Goal: Task Accomplishment & Management: Manage account settings

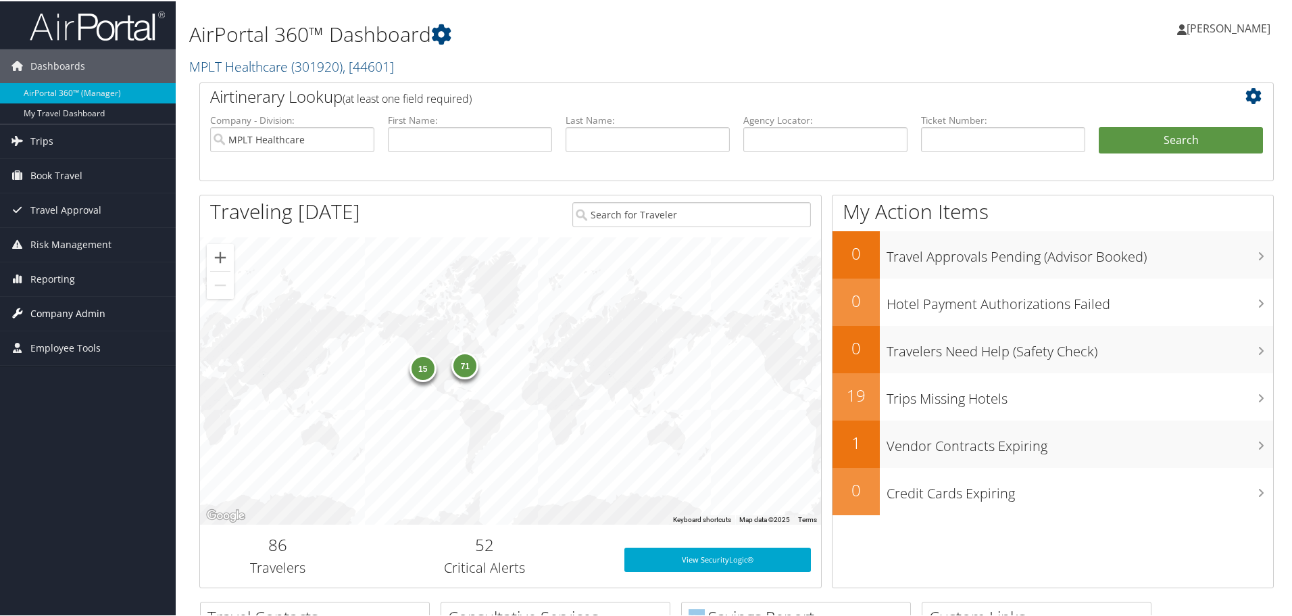
click at [75, 309] on span "Company Admin" at bounding box center [67, 312] width 75 height 34
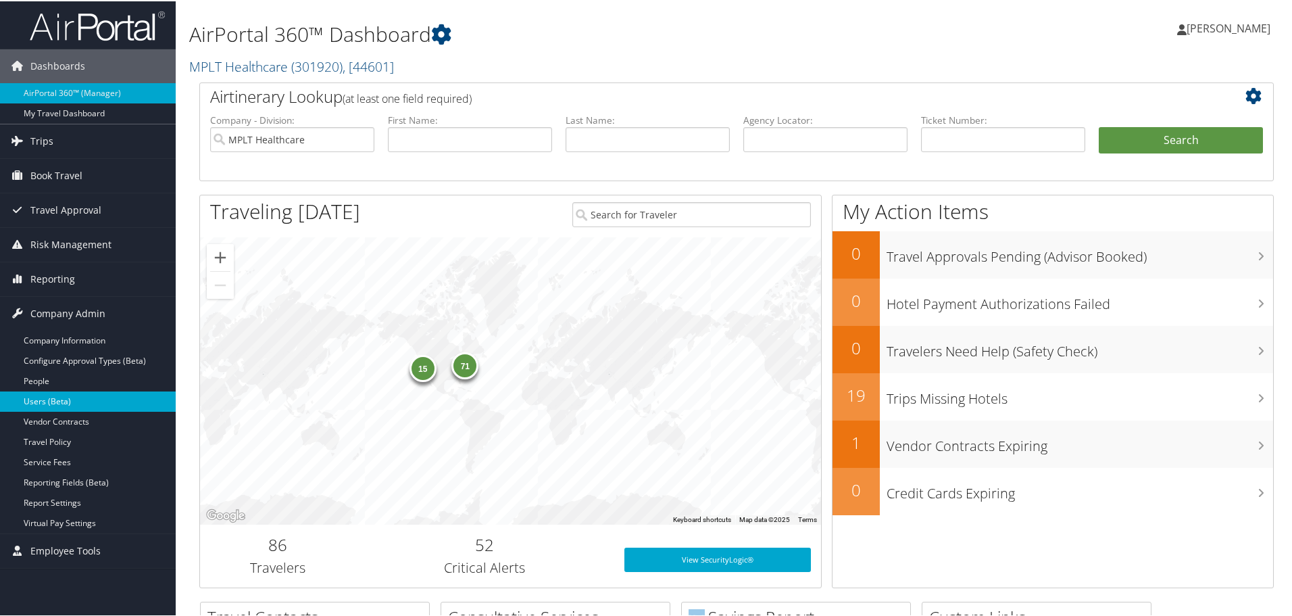
click at [77, 397] on link "Users (Beta)" at bounding box center [88, 400] width 176 height 20
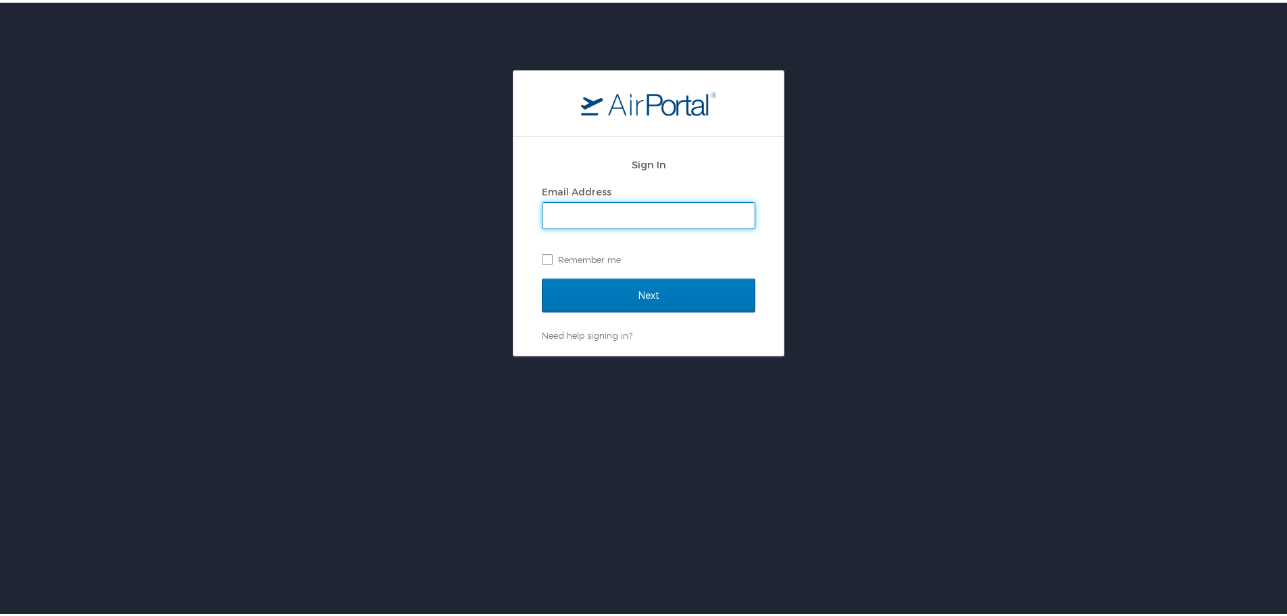
click at [728, 210] on input "Email Address" at bounding box center [649, 213] width 212 height 26
type input "jarrieta@mplthealthcare.com"
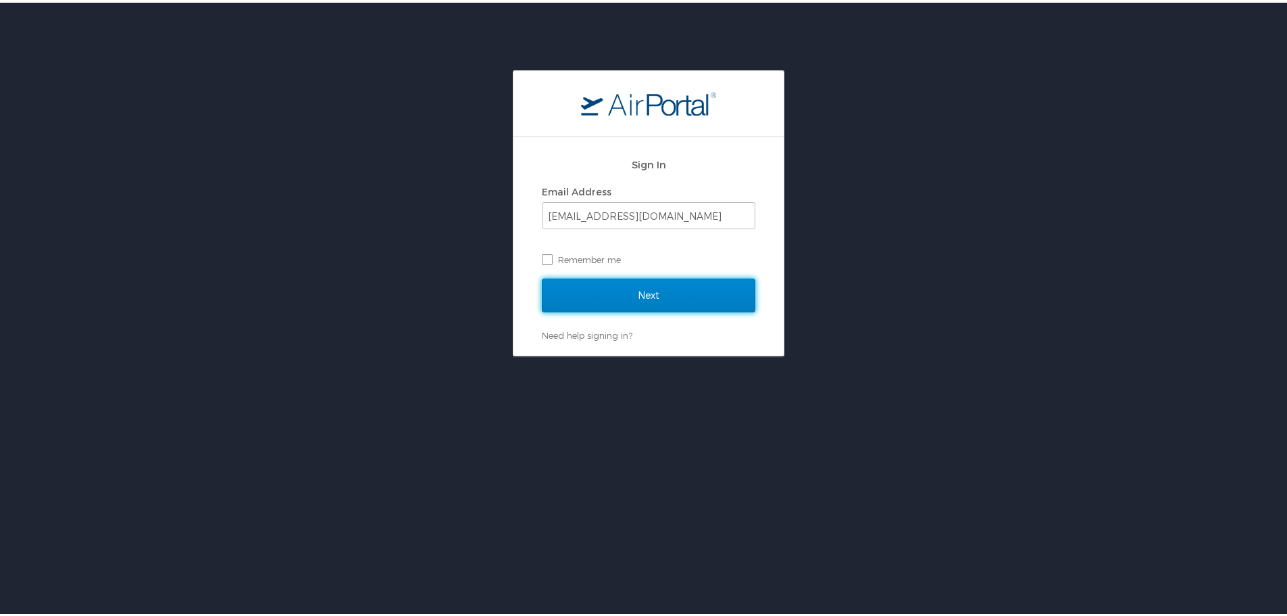
click at [668, 302] on input "Next" at bounding box center [649, 293] width 214 height 34
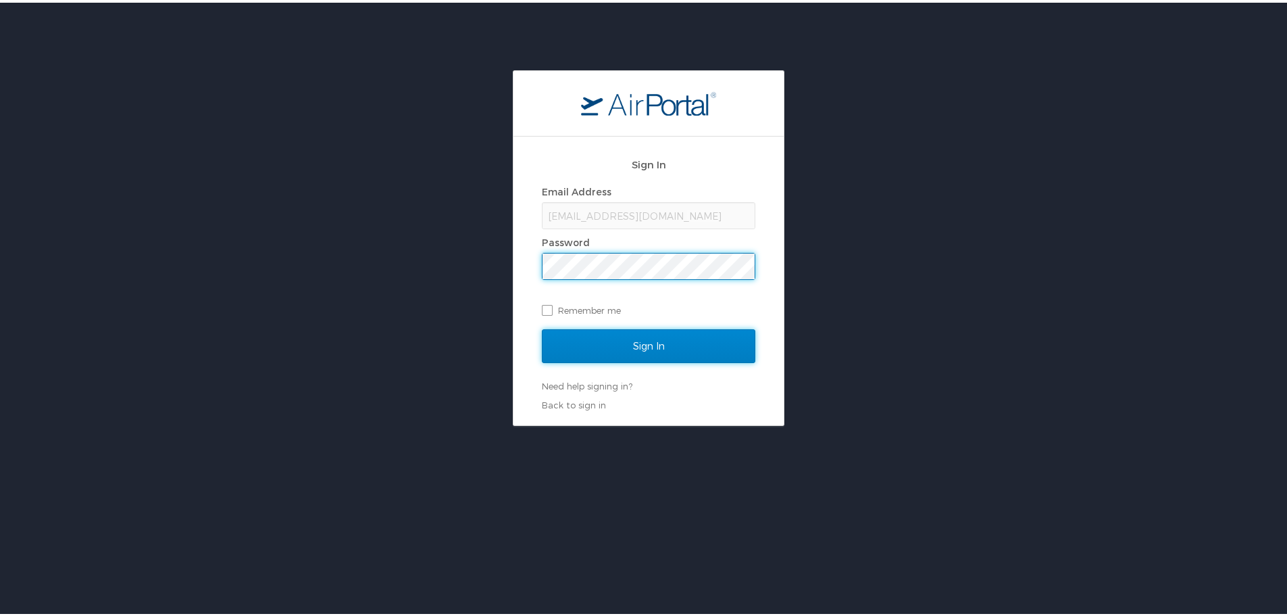
click at [670, 342] on input "Sign In" at bounding box center [649, 343] width 214 height 34
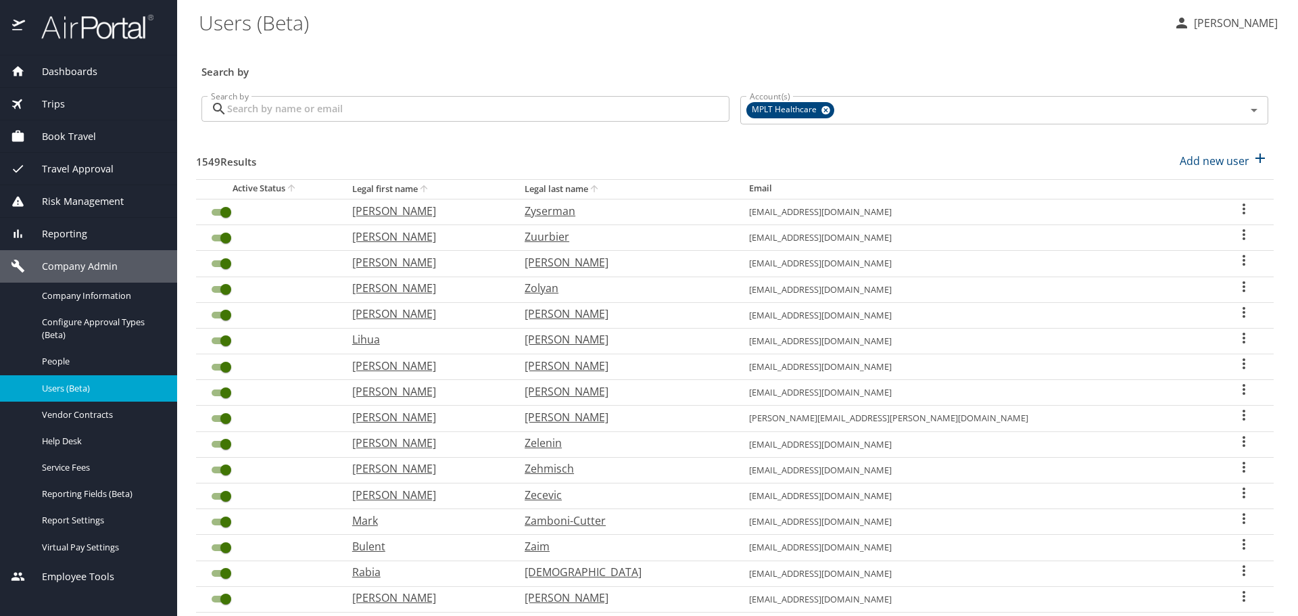
click at [453, 103] on input "Search by" at bounding box center [478, 109] width 502 height 26
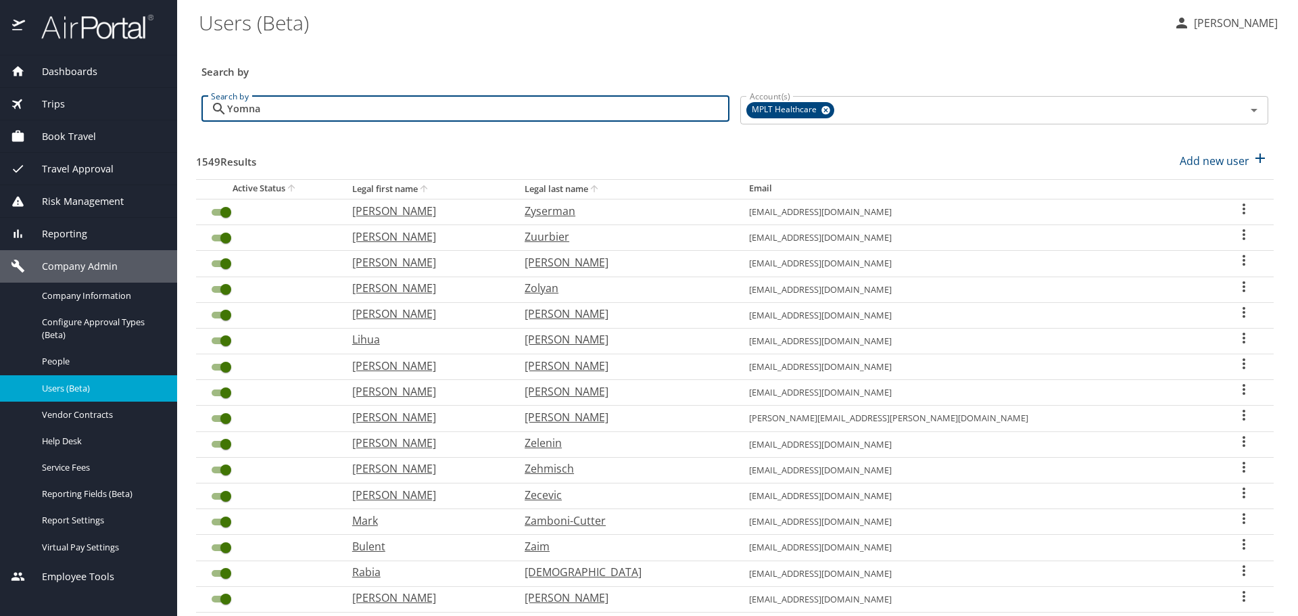
type input "Yomna"
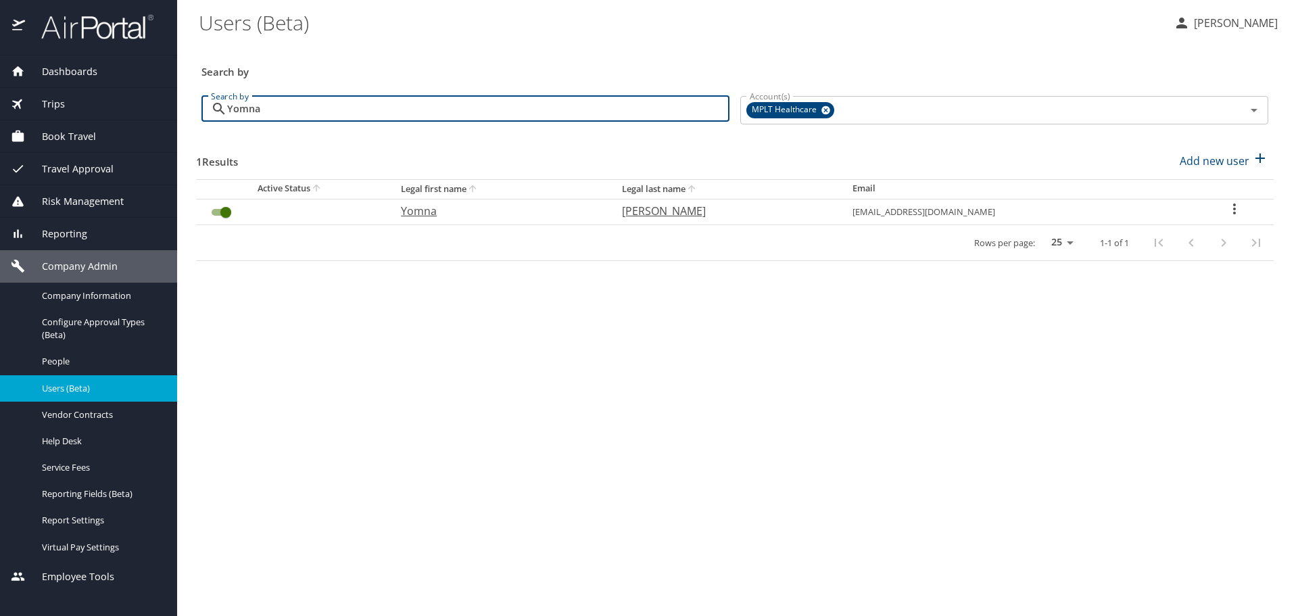
click at [435, 215] on p "Yomna" at bounding box center [498, 211] width 194 height 16
select select "US"
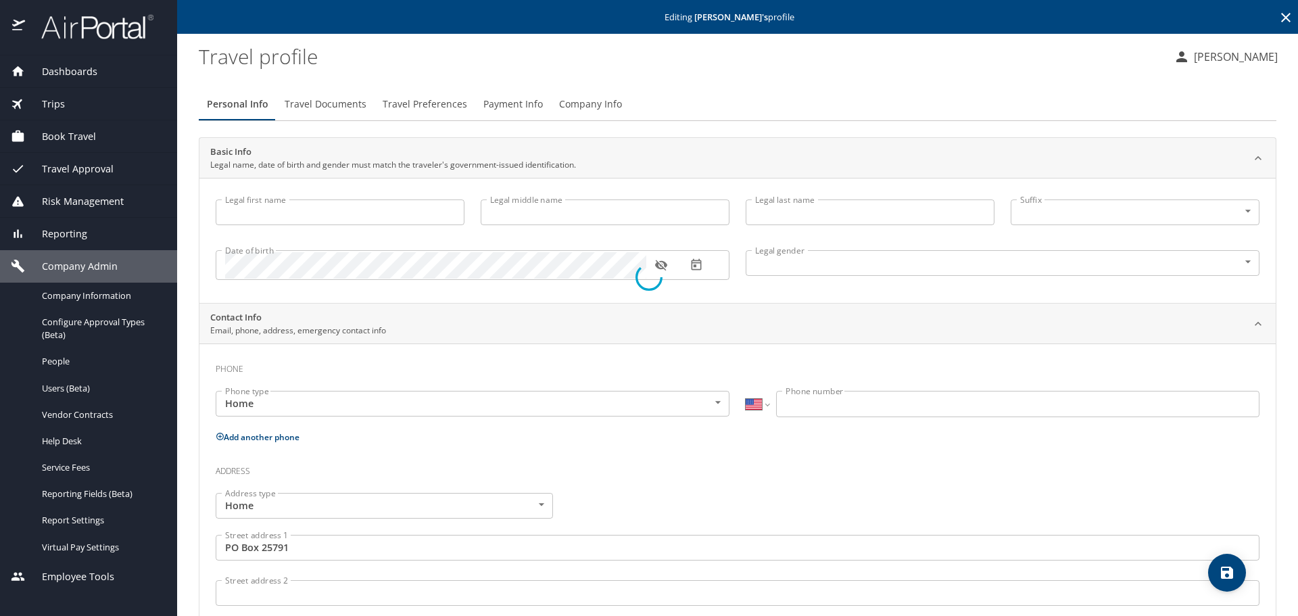
type input "Yomna"
type input "Adly"
type input "Ibrahim"
type input "Female"
type input "Eddie"
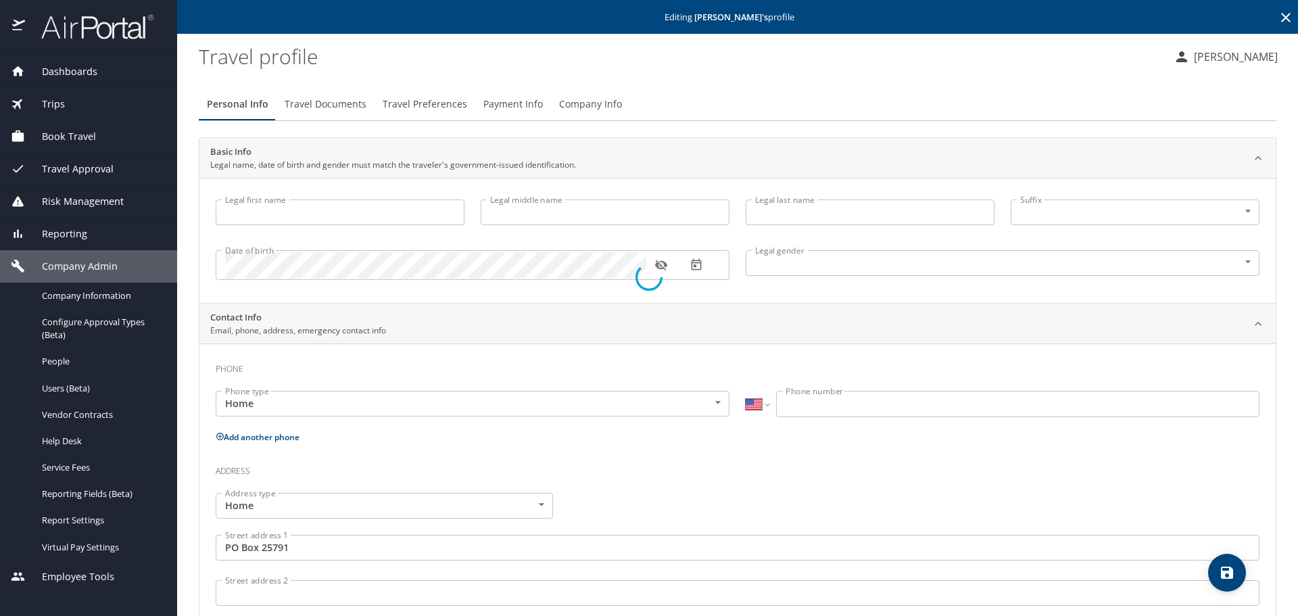
type input "Campbell"
select select "ZZ"
type input "+1 898 372 1923"
type input "United States of America"
type input "Hawaii"
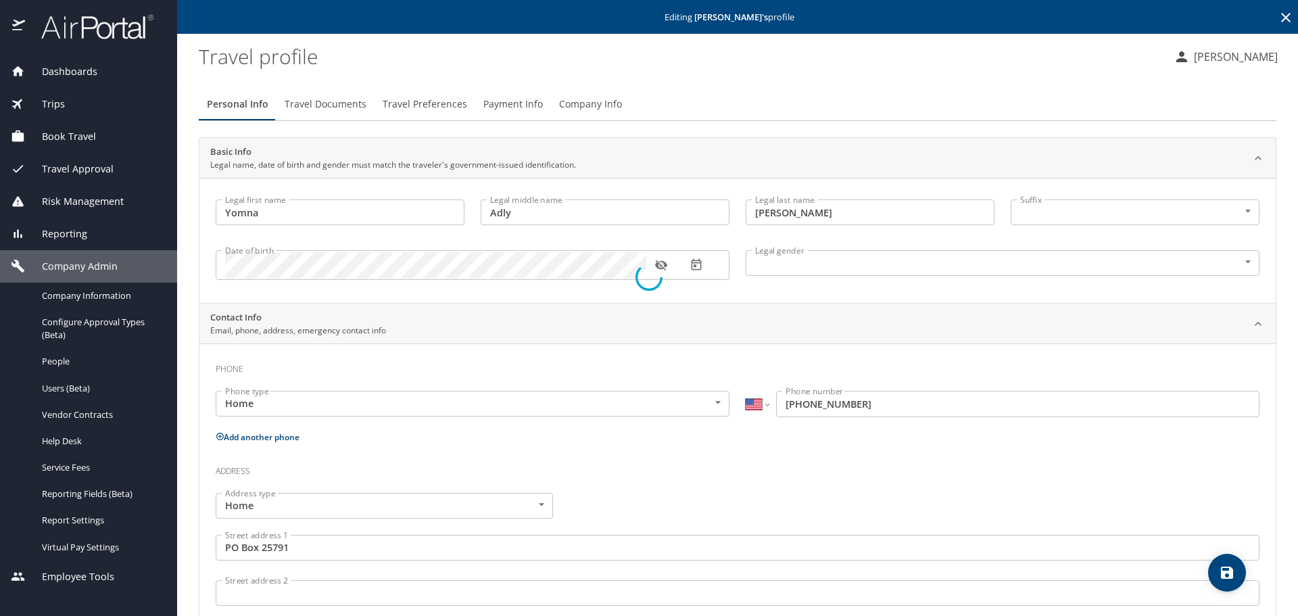
select select "US"
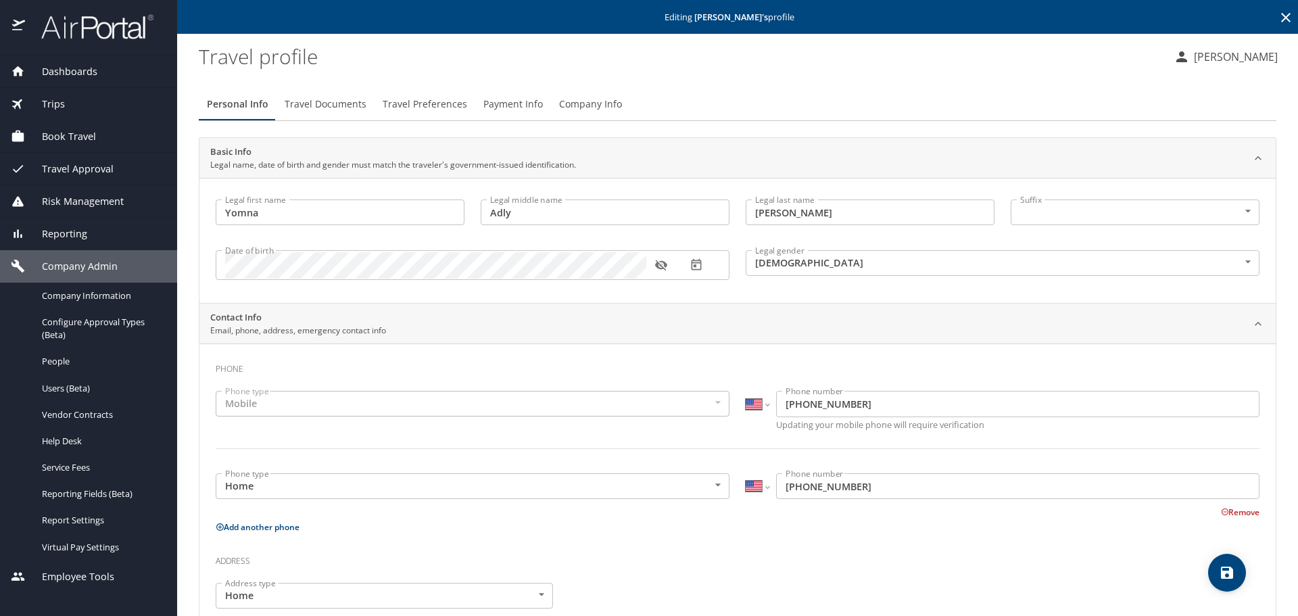
click at [435, 101] on span "Travel Preferences" at bounding box center [425, 104] width 84 height 17
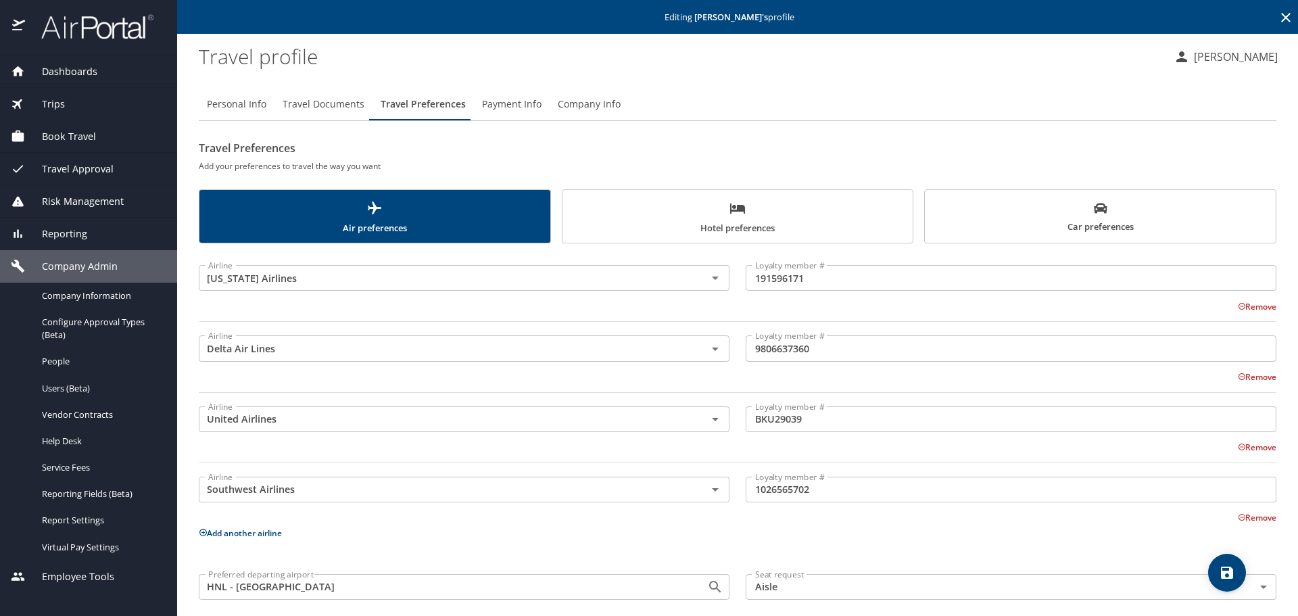
click at [764, 208] on span "Hotel preferences" at bounding box center [737, 218] width 335 height 36
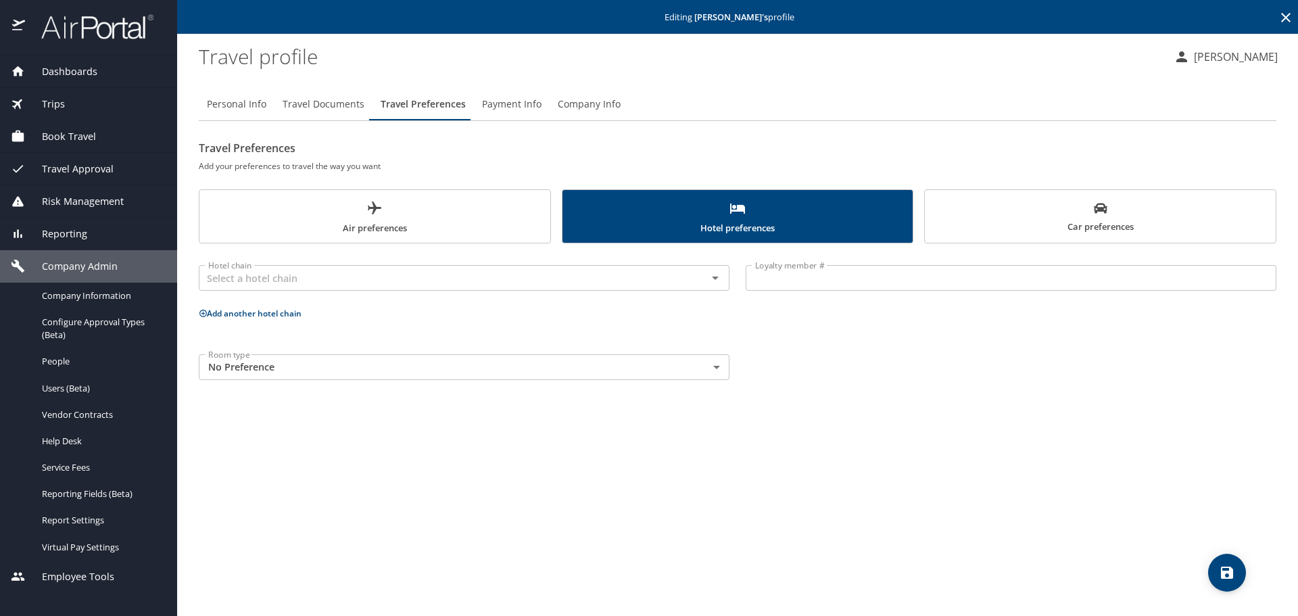
click at [964, 214] on span "Car preferences" at bounding box center [1100, 217] width 335 height 33
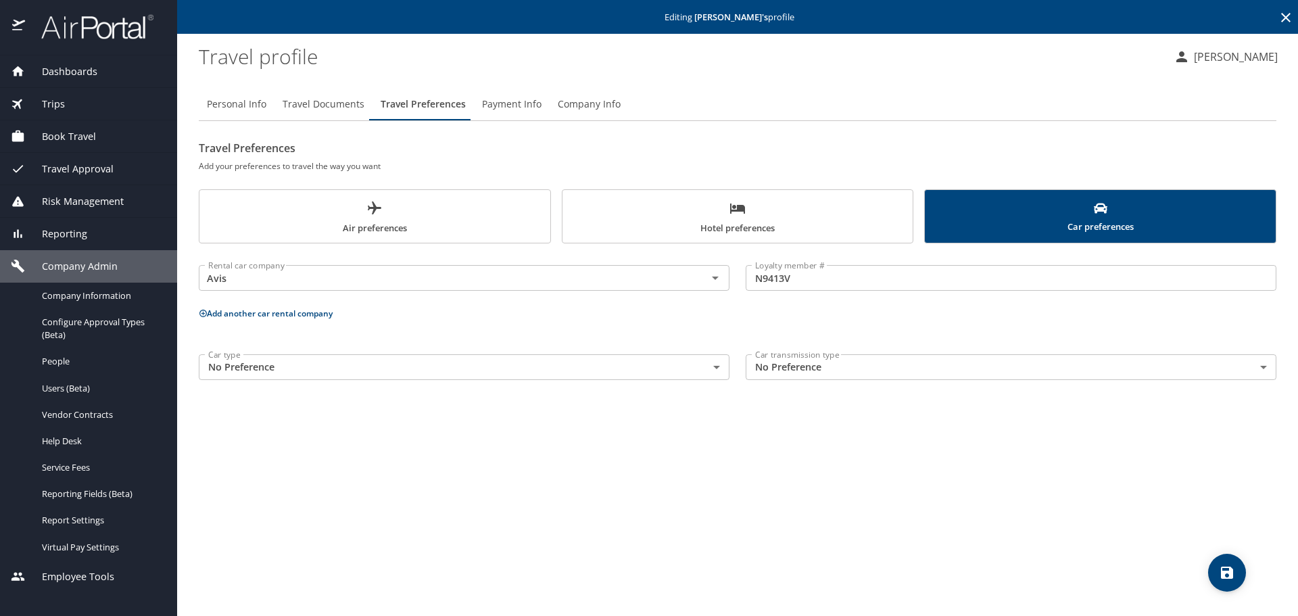
click at [382, 216] on span "Air preferences" at bounding box center [374, 218] width 335 height 36
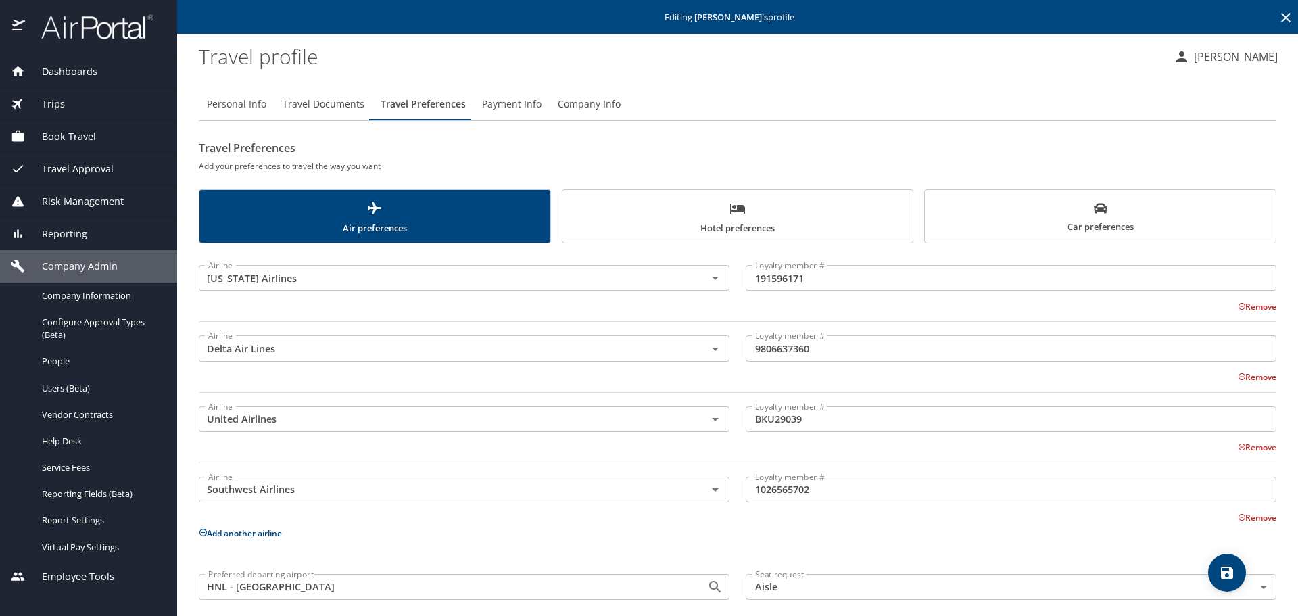
click at [644, 226] on span "Hotel preferences" at bounding box center [737, 218] width 335 height 36
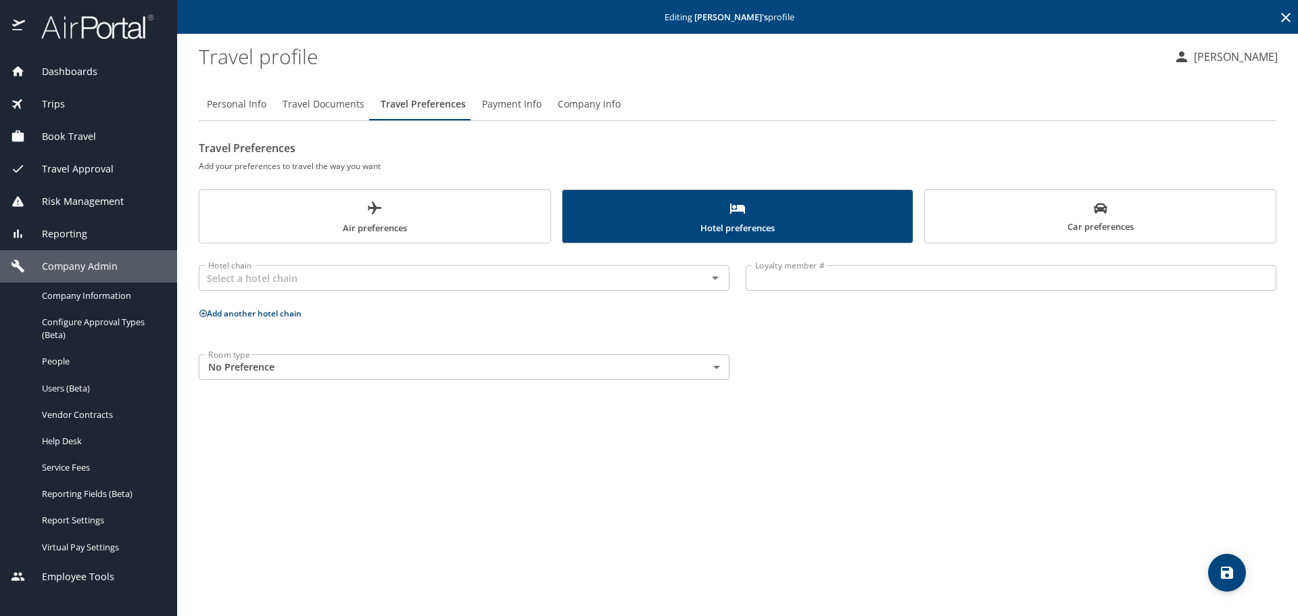
click at [245, 111] on span "Personal Info" at bounding box center [236, 104] width 59 height 17
select select "US"
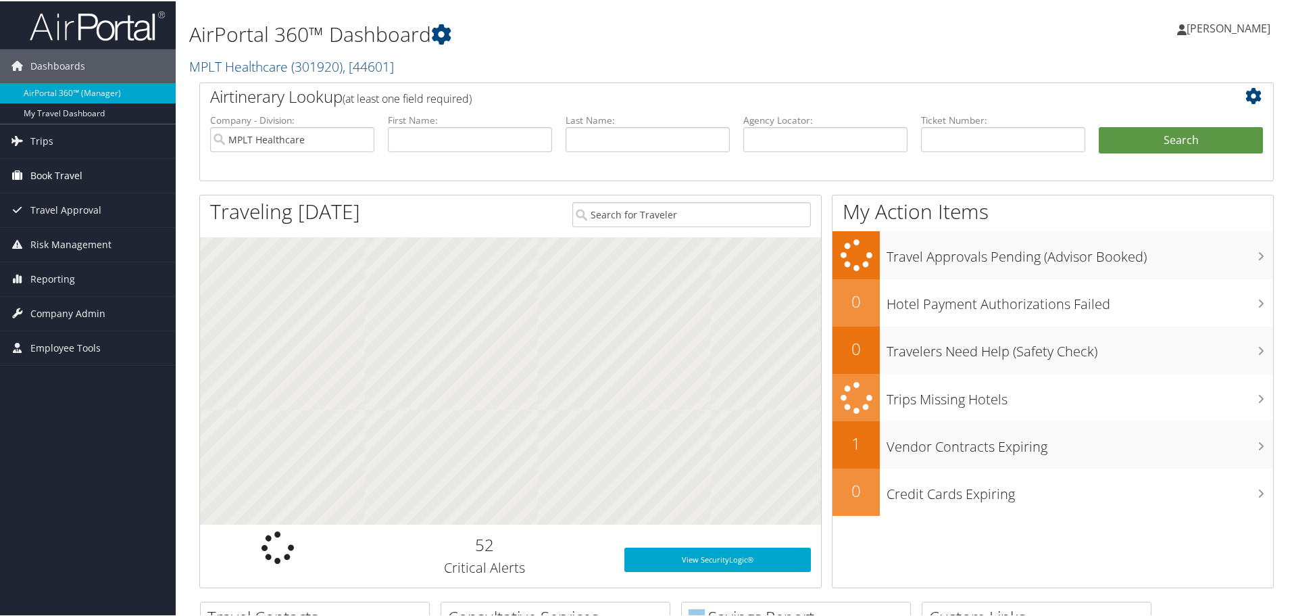
click at [48, 168] on span "Book Travel" at bounding box center [56, 174] width 52 height 34
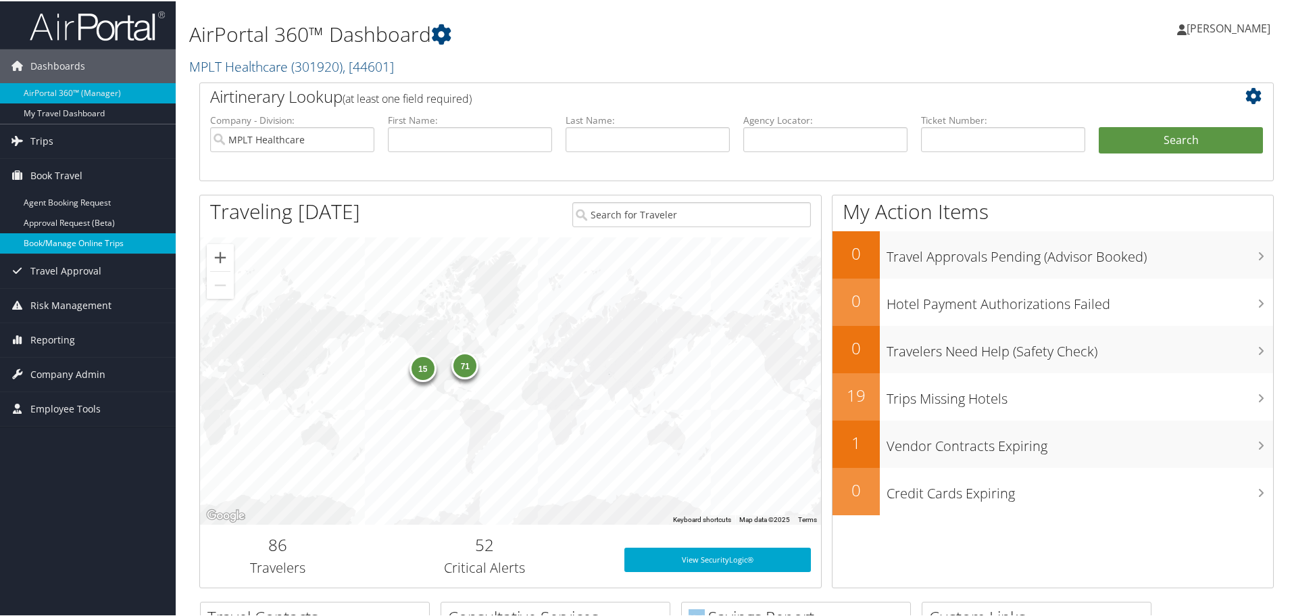
click at [115, 242] on link "Book/Manage Online Trips" at bounding box center [88, 242] width 176 height 20
